Goal: Find specific page/section: Find specific page/section

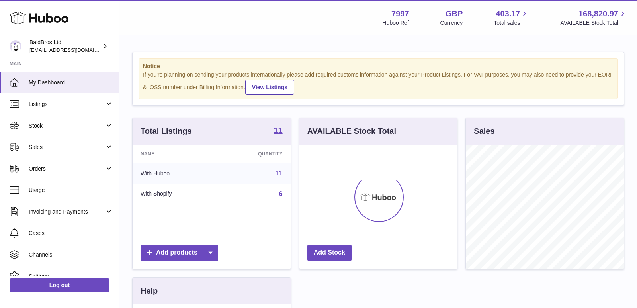
scroll to position [124, 158]
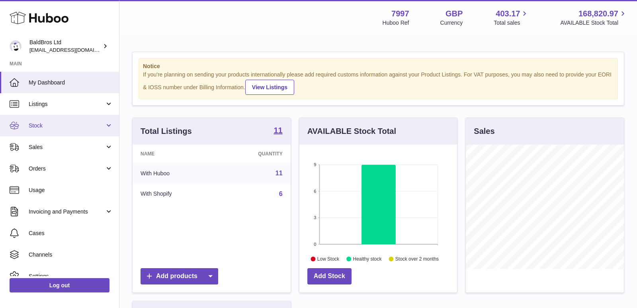
click at [59, 122] on span "Stock" at bounding box center [67, 126] width 76 height 8
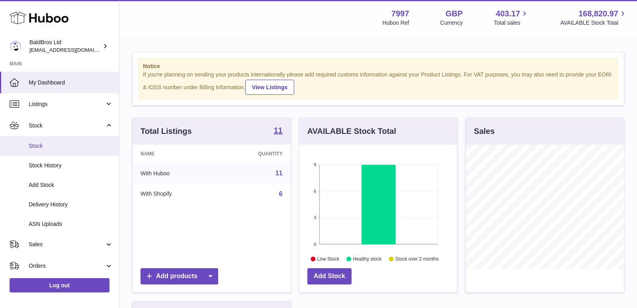
click at [55, 151] on link "Stock" at bounding box center [59, 146] width 119 height 20
